Goal: Task Accomplishment & Management: Complete application form

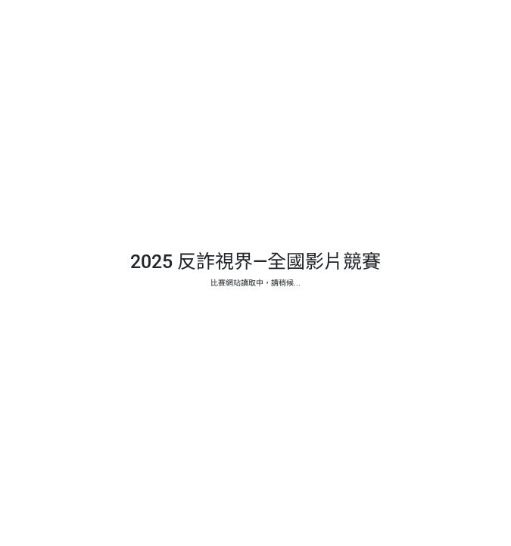
select select "13146"
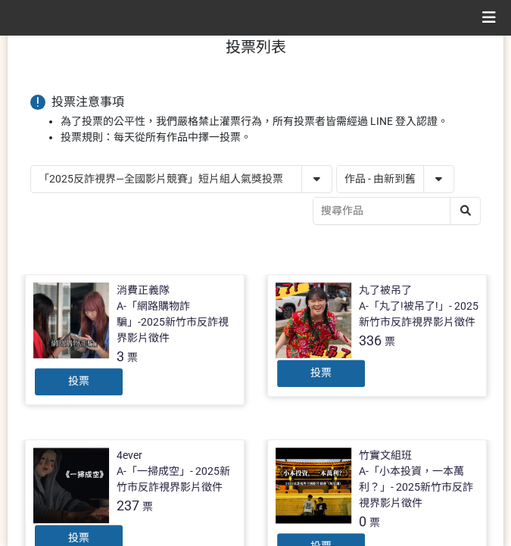
scroll to position [101, 0]
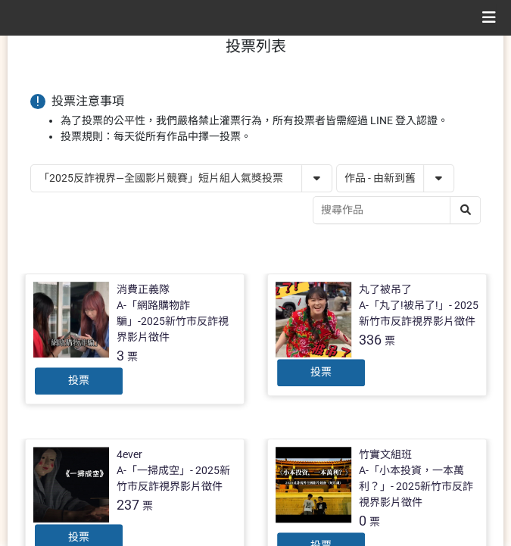
click at [188, 210] on div "「2025反詐視界—全國影片競賽」短影音組人氣獎投票 「2025反詐視界—全國影片競賽」短片組人氣獎投票 作品 - 由新到舊 作品 - 由舊到新 票數 - 由…" at bounding box center [255, 196] width 450 height 64
click at [413, 186] on select "作品 - 由新到舊 作品 - 由舊到新 票數 - 由多到少 票數 - 由少到多" at bounding box center [395, 178] width 117 height 26
select select "vote"
click at [337, 165] on select "作品 - 由新到舊 作品 - 由舊到新 票數 - 由多到少 票數 - 由少到多" at bounding box center [395, 178] width 117 height 26
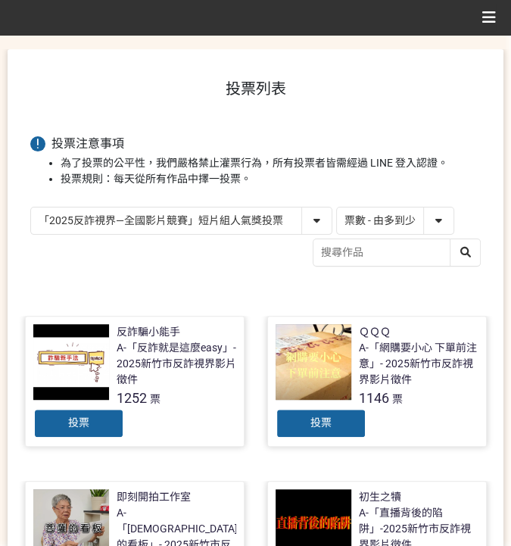
scroll to position [201, 0]
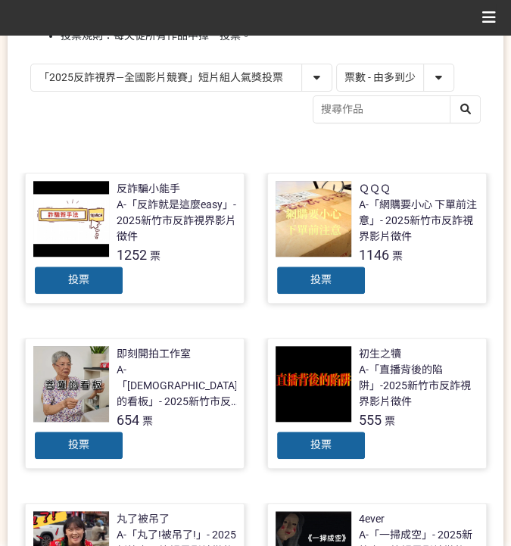
click at [89, 273] on div "投票" at bounding box center [78, 280] width 91 height 30
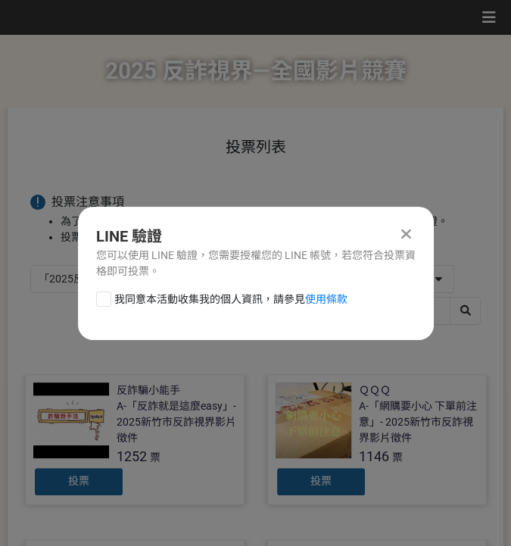
scroll to position [0, 0]
click at [151, 297] on span "我同意本活動收集我的個人資訊，請參見 使用條款" at bounding box center [230, 299] width 233 height 16
click at [107, 297] on input "我同意本活動收集我的個人資訊，請參見 使用條款" at bounding box center [102, 299] width 10 height 10
checkbox input "false"
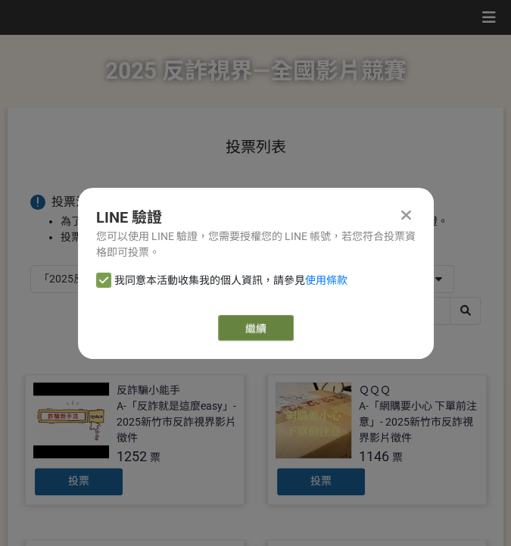
click at [284, 335] on link "繼續" at bounding box center [256, 328] width 76 height 26
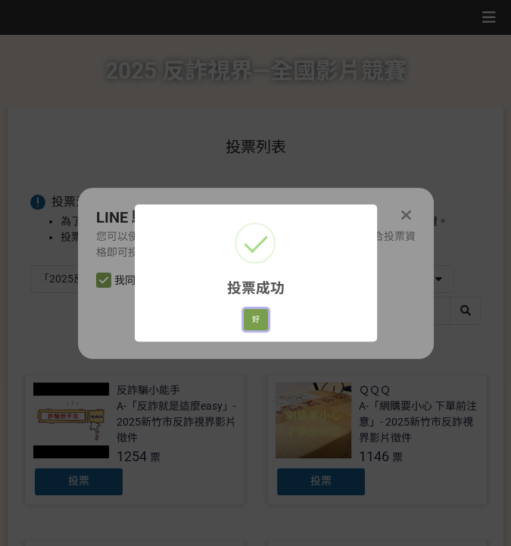
click at [254, 323] on button "好" at bounding box center [256, 319] width 24 height 21
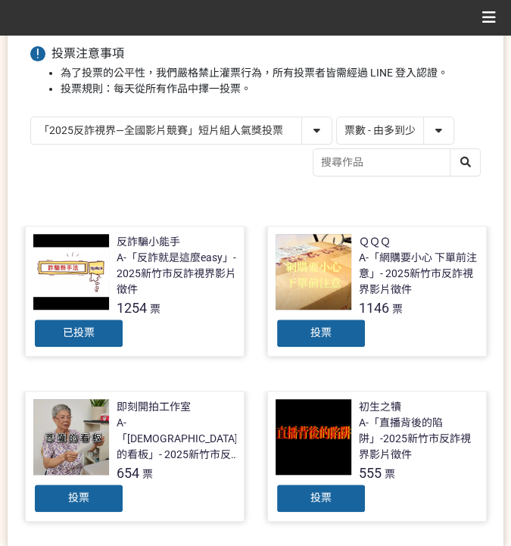
scroll to position [172, 0]
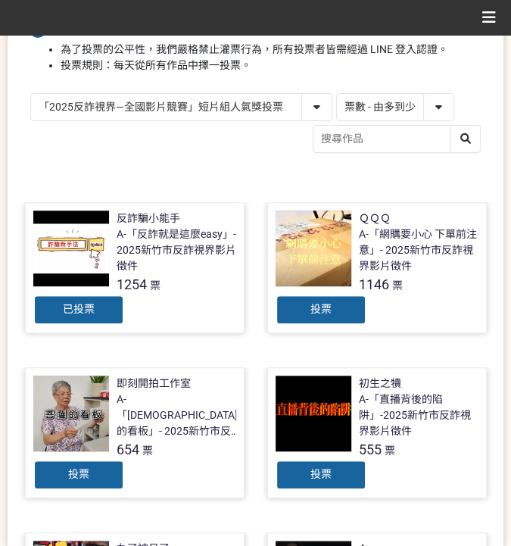
click at [221, 99] on select "「2025反詐視界—全國影片競賽」短影音組人氣獎投票 「2025反詐視界—全國影片競賽」短片組人氣獎投票" at bounding box center [181, 107] width 301 height 26
select select "13147"
click at [31, 94] on select "「2025反詐視界—全國影片競賽」短影音組人氣獎投票 「2025反詐視界—全國影片競賽」短片組人氣獎投票" at bounding box center [181, 107] width 301 height 26
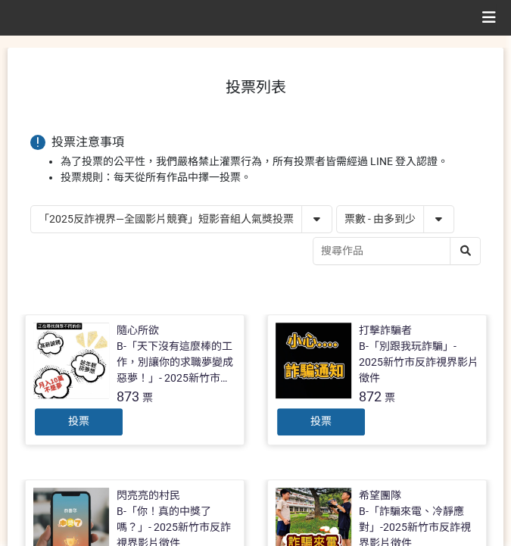
scroll to position [201, 0]
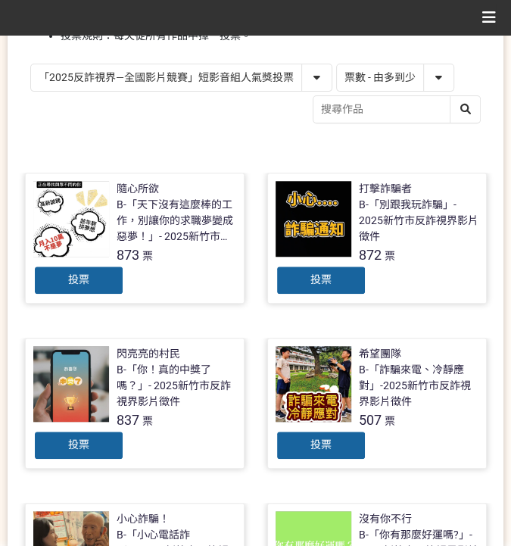
click at [73, 444] on span "投票" at bounding box center [78, 444] width 21 height 12
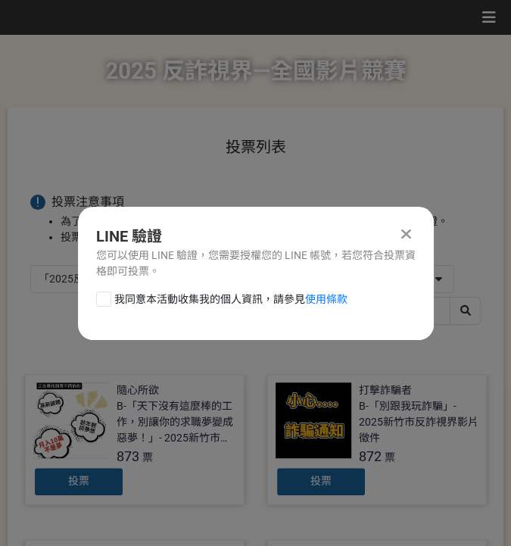
click at [229, 294] on span "我同意本活動收集我的個人資訊，請參見 使用條款" at bounding box center [230, 299] width 233 height 16
click at [107, 294] on input "我同意本活動收集我的個人資訊，請參見 使用條款" at bounding box center [102, 299] width 10 height 10
checkbox input "false"
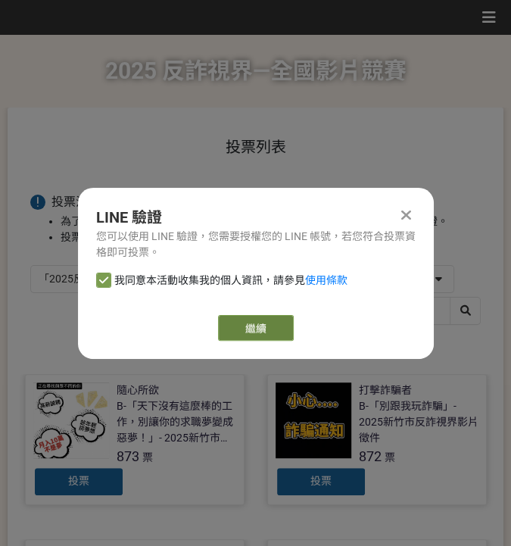
click at [282, 332] on link "繼續" at bounding box center [256, 328] width 76 height 26
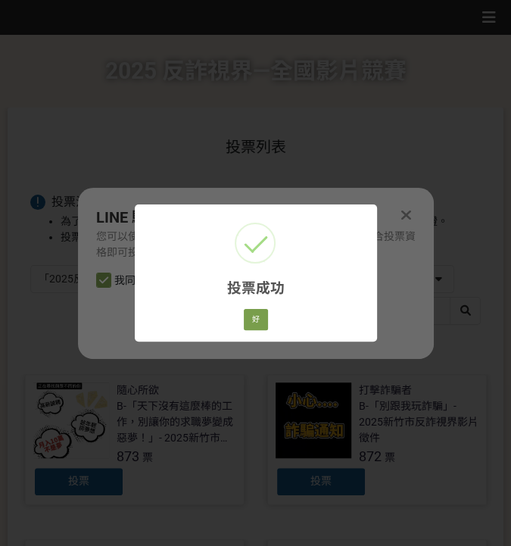
click at [257, 306] on div "投票成功 × 好 Cancel" at bounding box center [256, 272] width 242 height 137
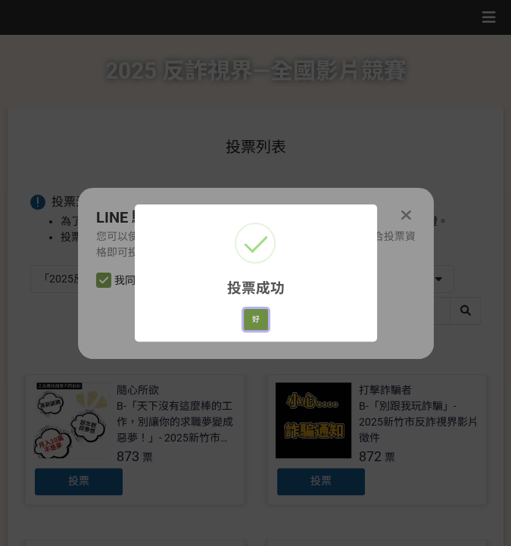
click at [251, 319] on button "好" at bounding box center [256, 319] width 24 height 21
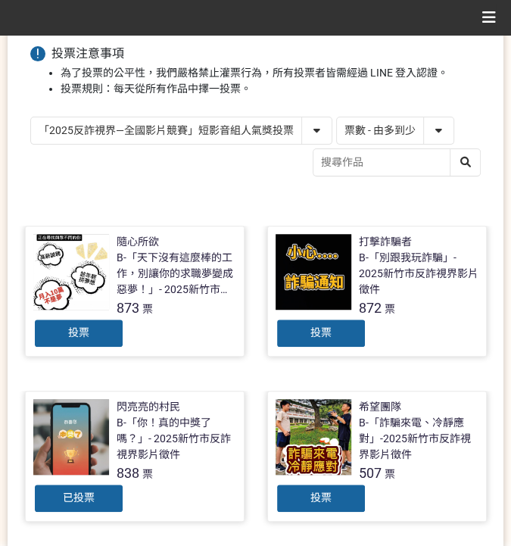
scroll to position [172, 0]
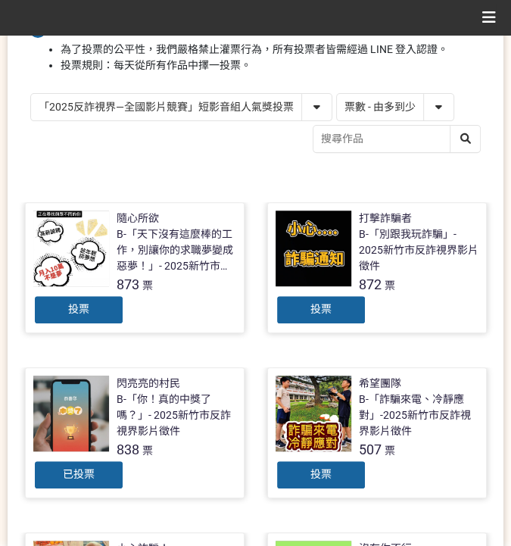
click at [294, 102] on select "「2025反詐視界—全國影片競賽」短影音組人氣獎投票 「2025反詐視界—全國影片競賽」短片組人氣獎投票" at bounding box center [181, 107] width 301 height 26
